Goal: Task Accomplishment & Management: Manage account settings

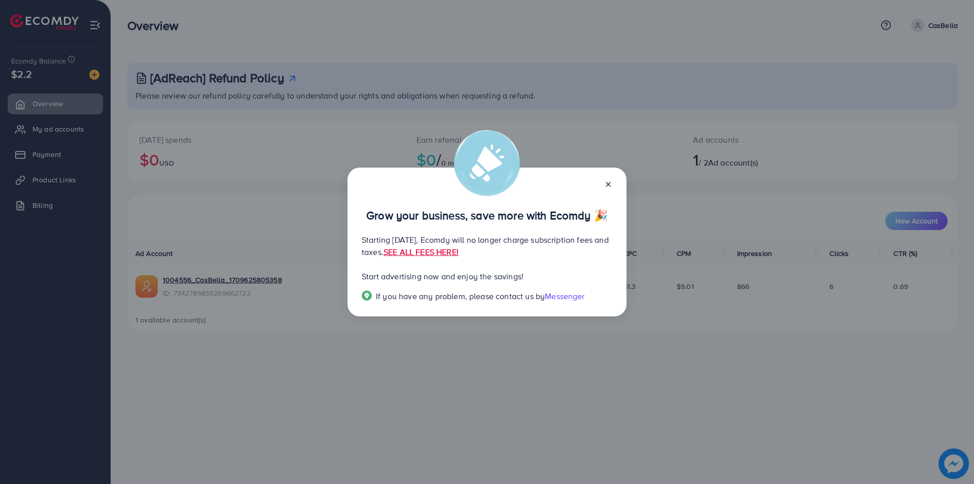
click at [609, 184] on icon at bounding box center [608, 184] width 8 height 8
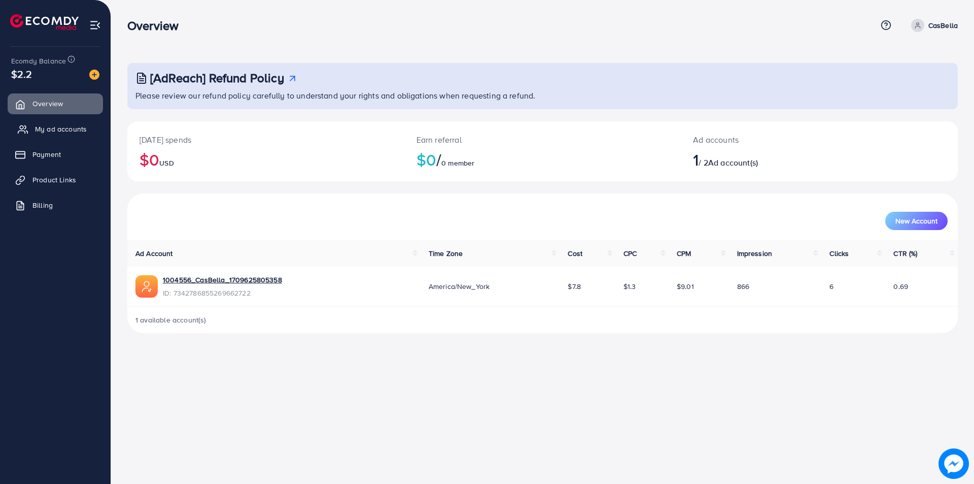
click at [75, 126] on span "My ad accounts" at bounding box center [61, 129] width 52 height 10
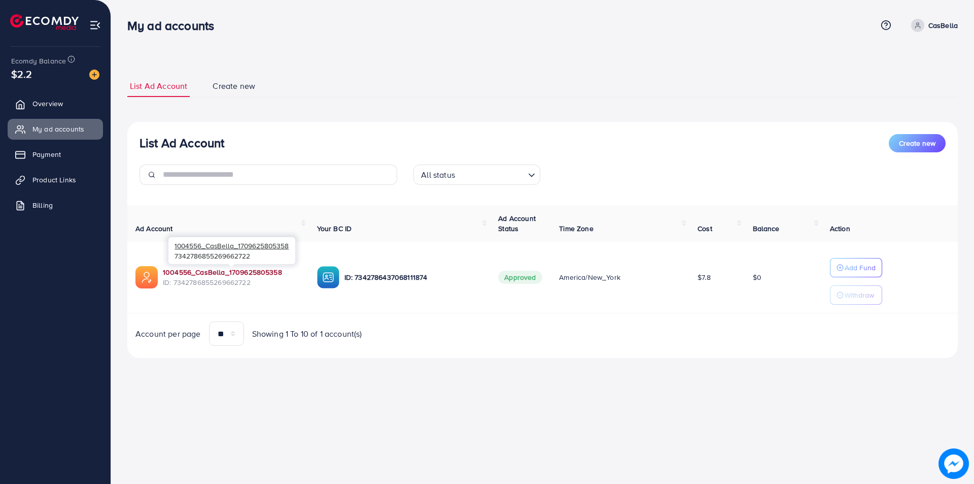
click at [245, 275] on link "1004556_CasBella_1709625805358" at bounding box center [222, 272] width 119 height 10
click at [81, 117] on ul "Overview My ad accounts Payment Product Links Billing" at bounding box center [55, 157] width 111 height 137
click at [81, 110] on link "Overview" at bounding box center [55, 103] width 95 height 20
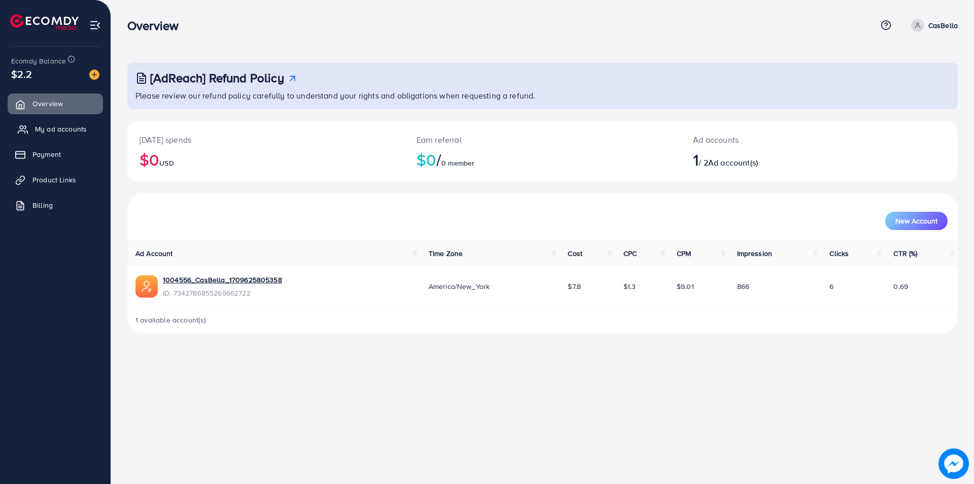
click at [88, 131] on link "My ad accounts" at bounding box center [55, 129] width 95 height 20
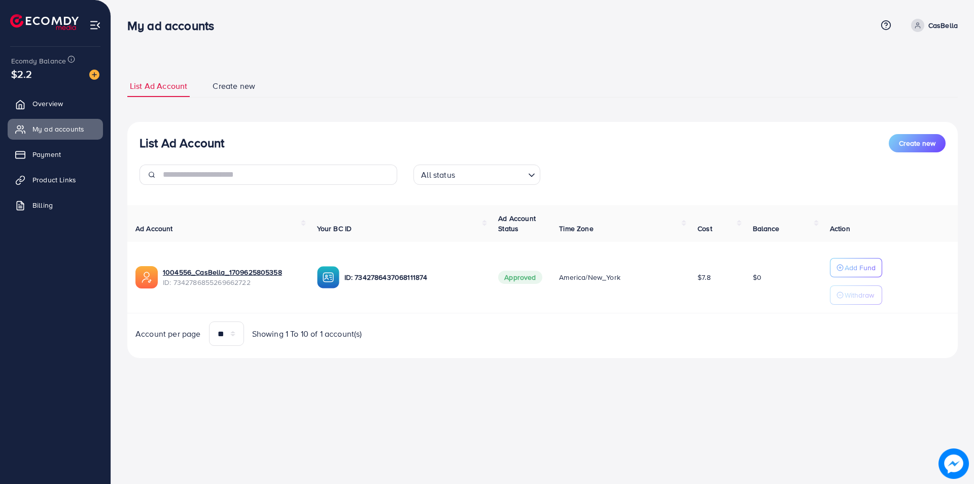
click at [212, 441] on div "My ad accounts Help Center Contact Support Term and policy About Us CasBella Pr…" at bounding box center [487, 242] width 974 height 484
